Goal: Information Seeking & Learning: Learn about a topic

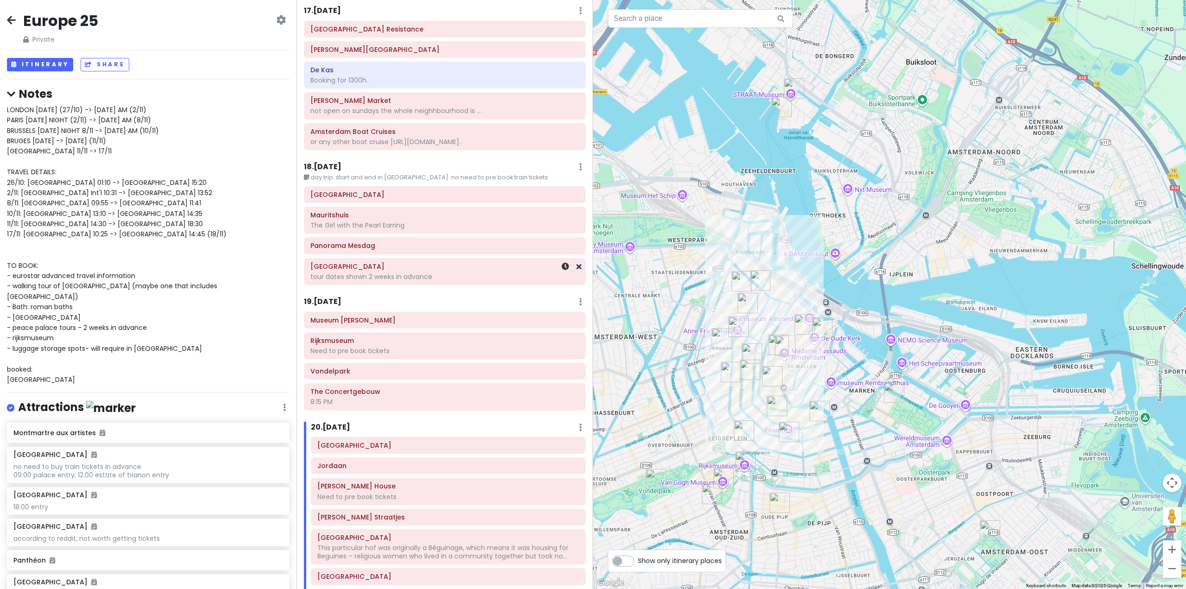
scroll to position [2733, 0]
click at [331, 296] on div "19 . [DATE] Add Day Notes Delete Day" at bounding box center [445, 304] width 282 height 16
click at [334, 162] on h6 "18 . [DATE]" at bounding box center [323, 167] width 38 height 10
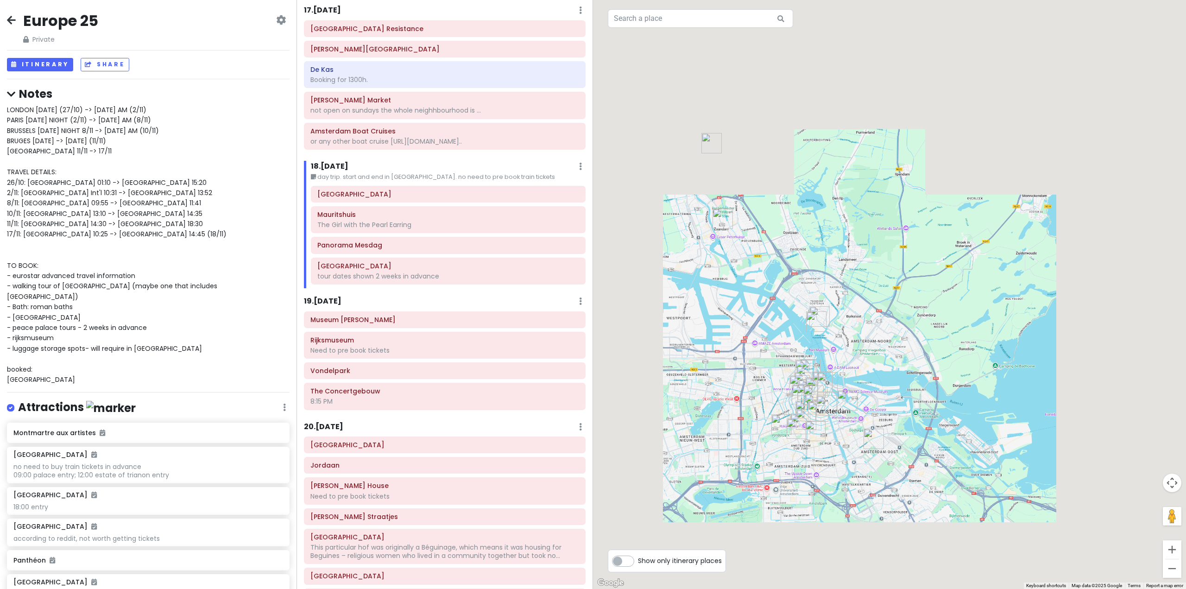
drag, startPoint x: 813, startPoint y: 465, endPoint x: 1011, endPoint y: 240, distance: 299.0
click at [978, 263] on div at bounding box center [889, 294] width 593 height 589
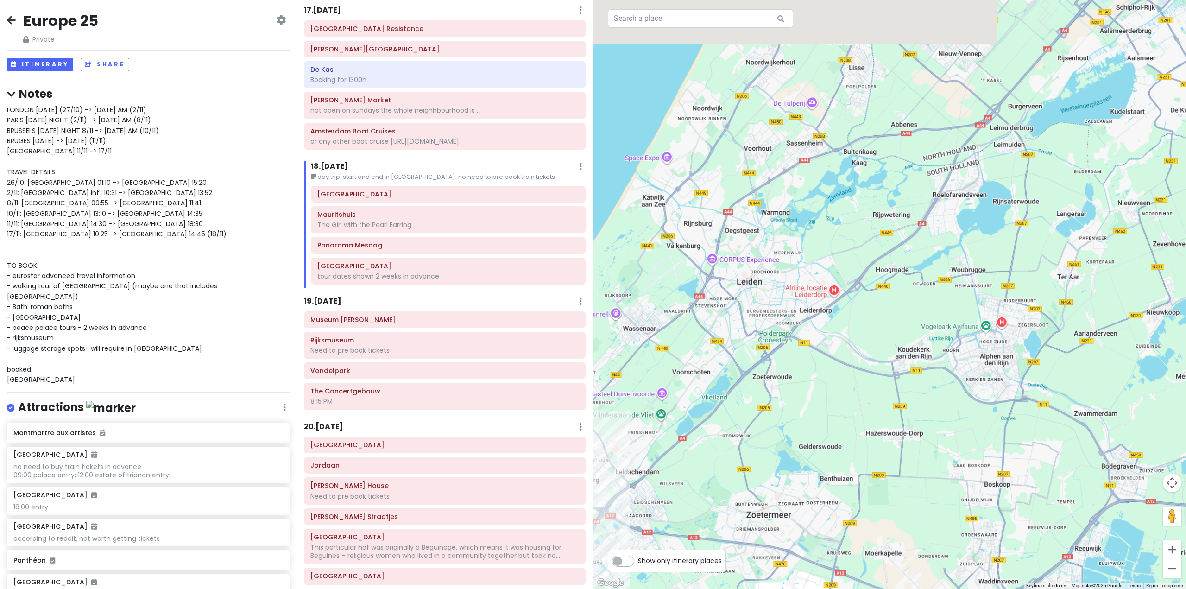
drag, startPoint x: 972, startPoint y: 321, endPoint x: 877, endPoint y: 466, distance: 174.1
click at [895, 453] on div at bounding box center [889, 294] width 593 height 589
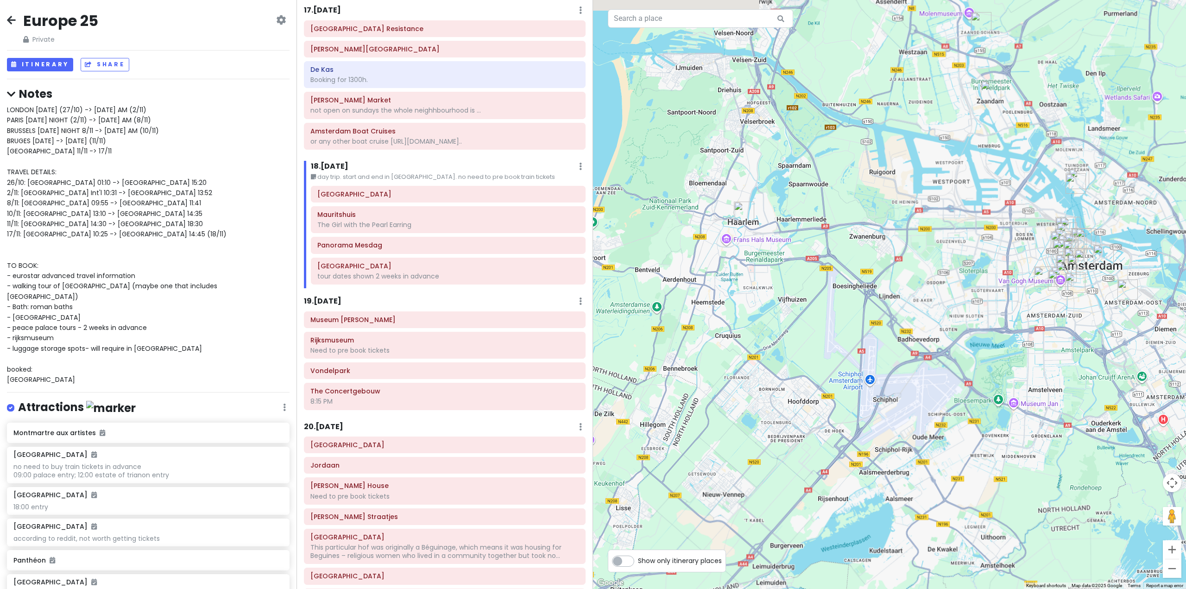
drag, startPoint x: 917, startPoint y: 327, endPoint x: 881, endPoint y: 404, distance: 85.2
click at [882, 404] on div at bounding box center [889, 294] width 593 height 589
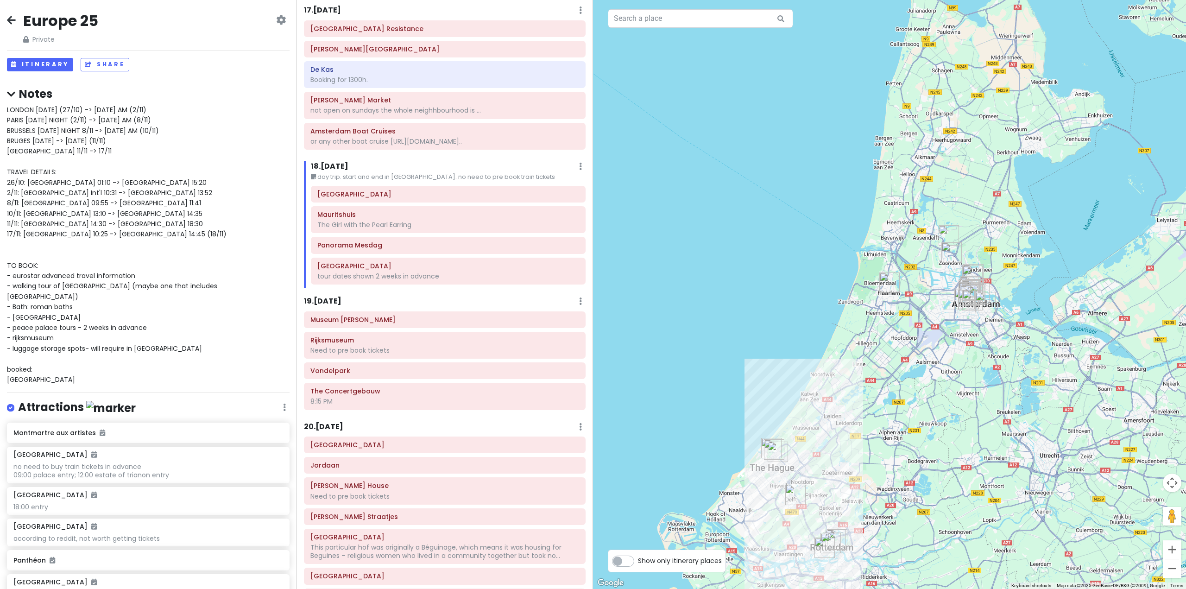
drag, startPoint x: 940, startPoint y: 382, endPoint x: 955, endPoint y: 348, distance: 36.9
click at [957, 344] on div at bounding box center [889, 294] width 593 height 589
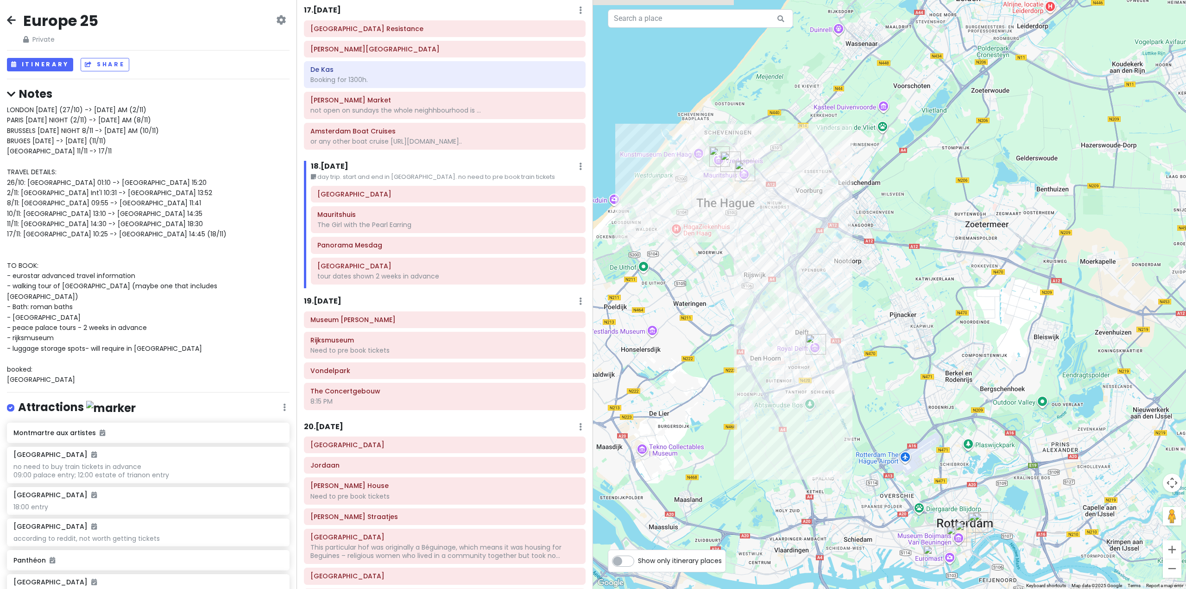
drag, startPoint x: 887, startPoint y: 214, endPoint x: 876, endPoint y: 303, distance: 89.2
click at [876, 303] on div at bounding box center [889, 294] width 593 height 589
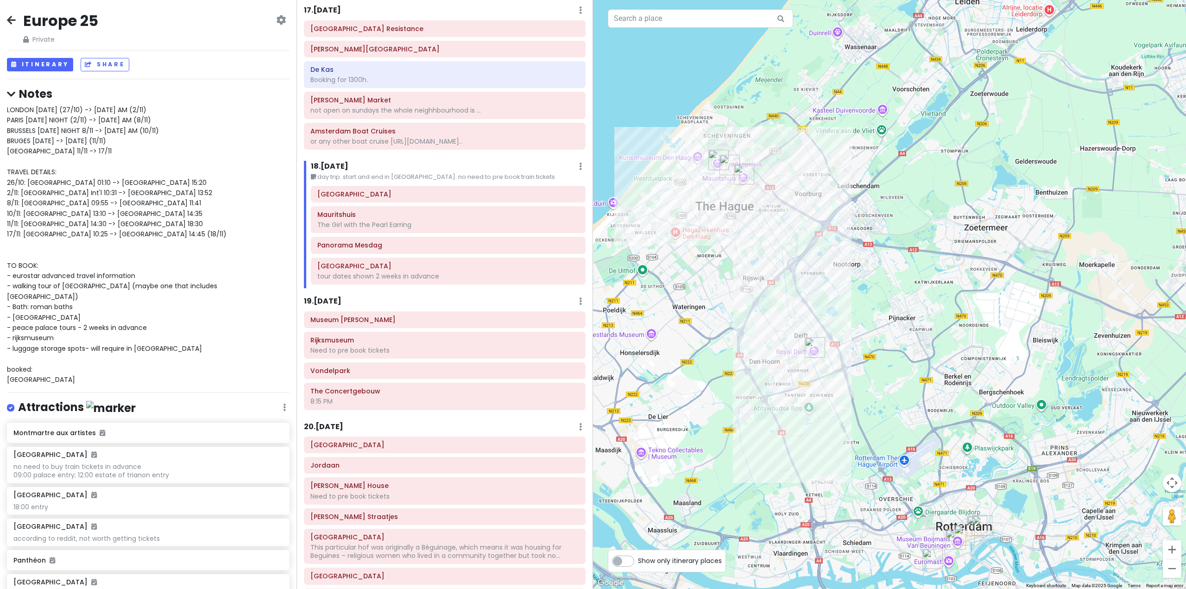
click at [326, 296] on h6 "19 . [DATE]" at bounding box center [323, 301] width 38 height 10
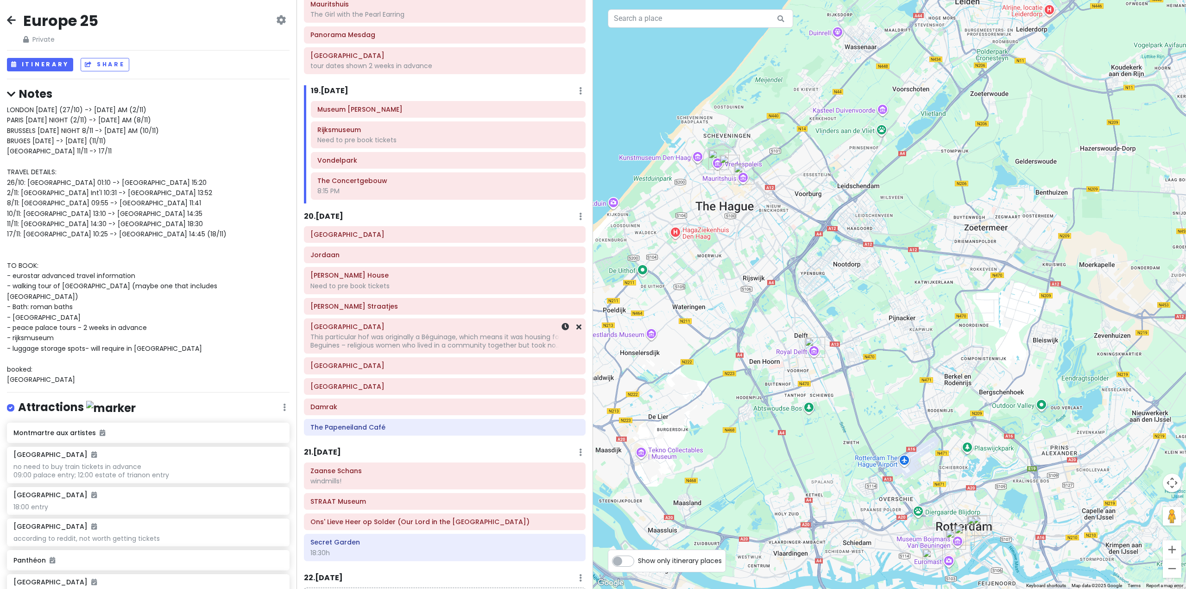
scroll to position [2965, 0]
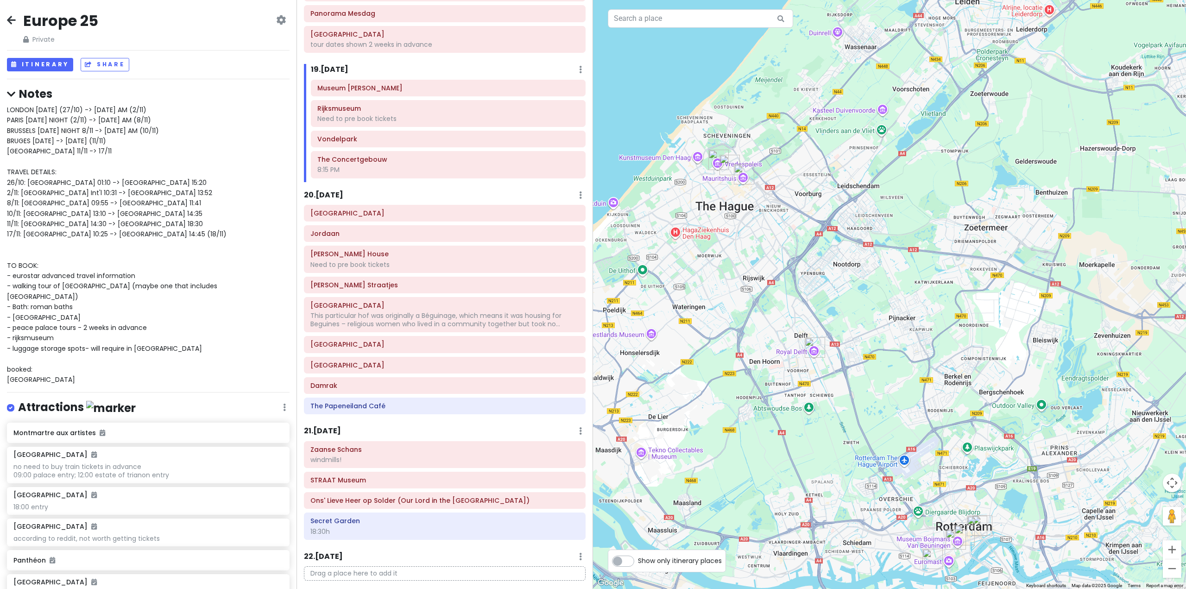
click at [338, 426] on h6 "21 . [DATE]" at bounding box center [322, 431] width 37 height 10
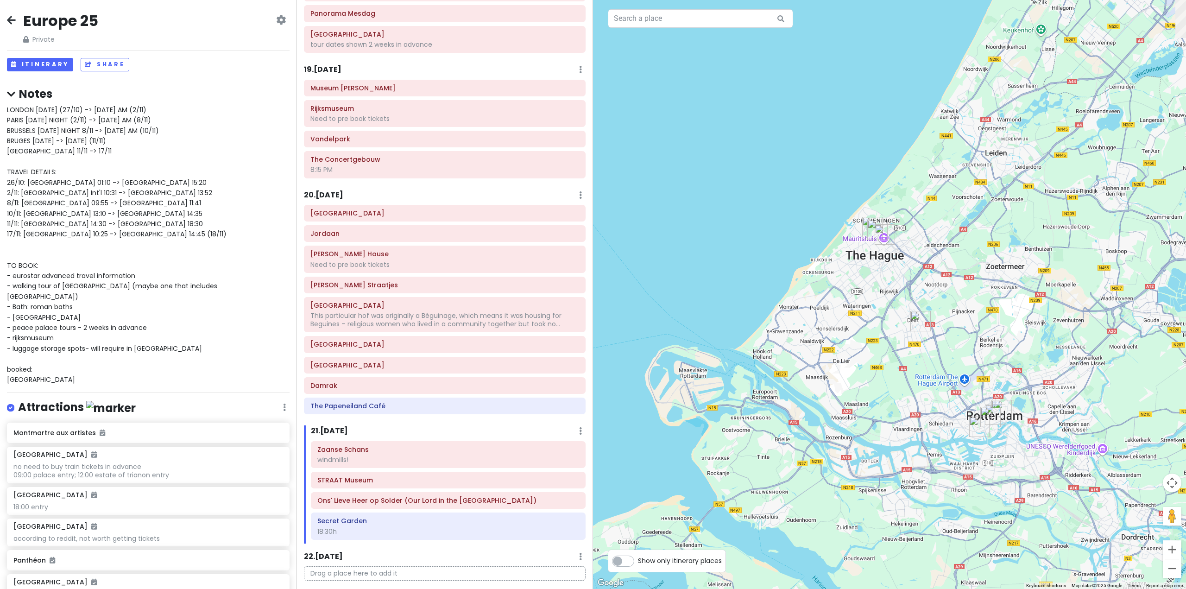
drag, startPoint x: 1066, startPoint y: 247, endPoint x: 860, endPoint y: 420, distance: 268.6
click at [880, 408] on div at bounding box center [889, 294] width 593 height 589
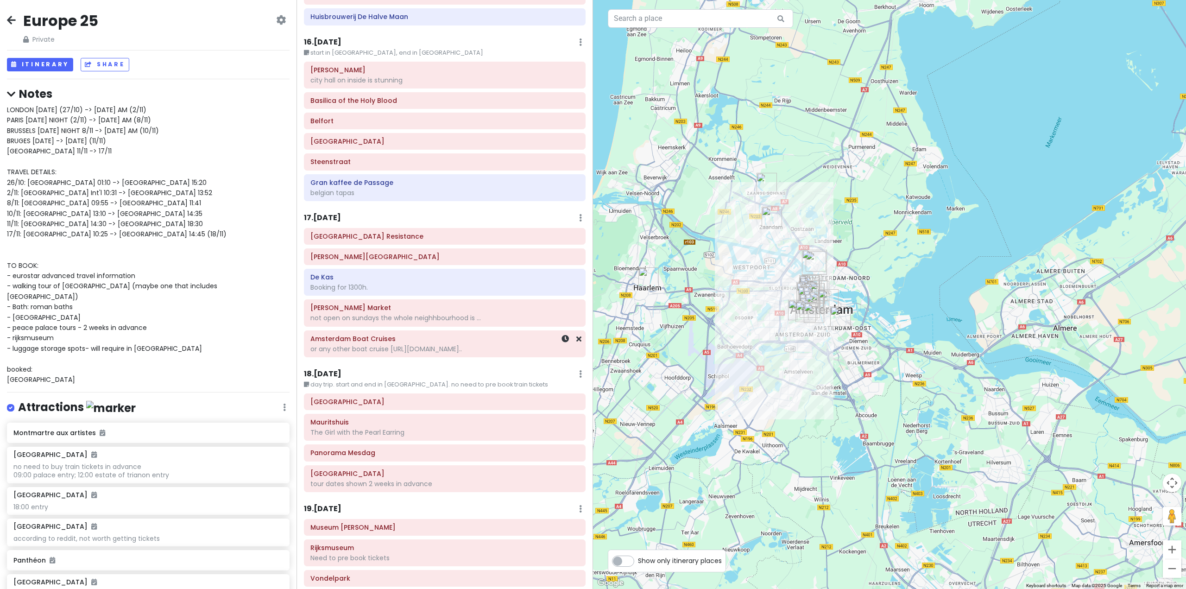
scroll to position [2502, 0]
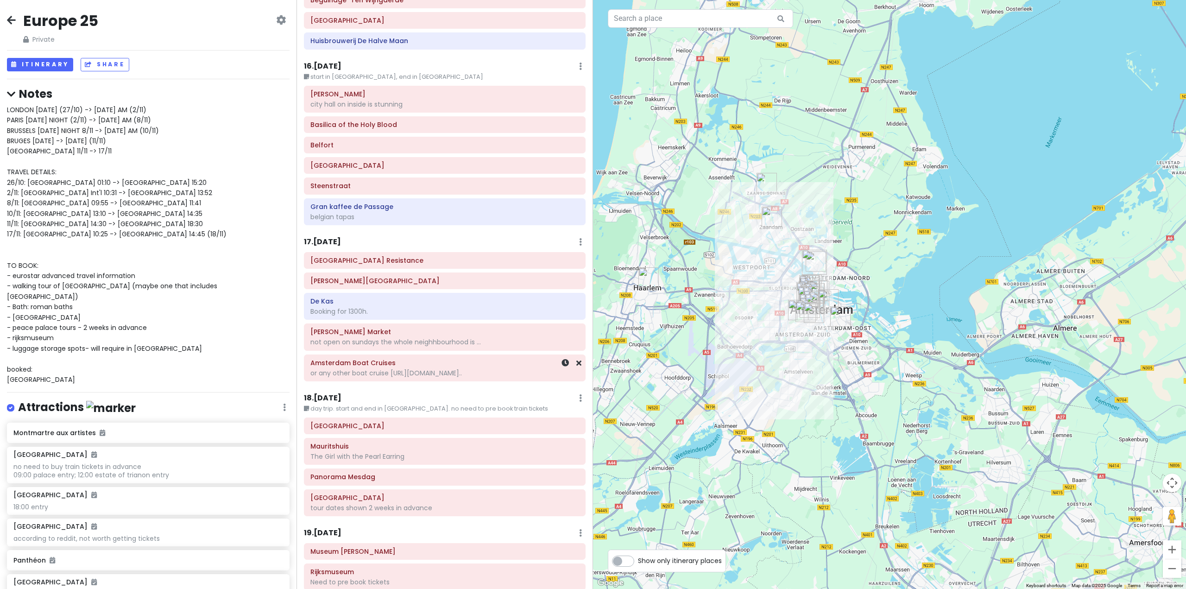
click at [449, 356] on div "Amsterdam Boat Cruises or any other boat cruise [URL][DOMAIN_NAME].." at bounding box center [444, 367] width 269 height 23
